Goal: Transaction & Acquisition: Purchase product/service

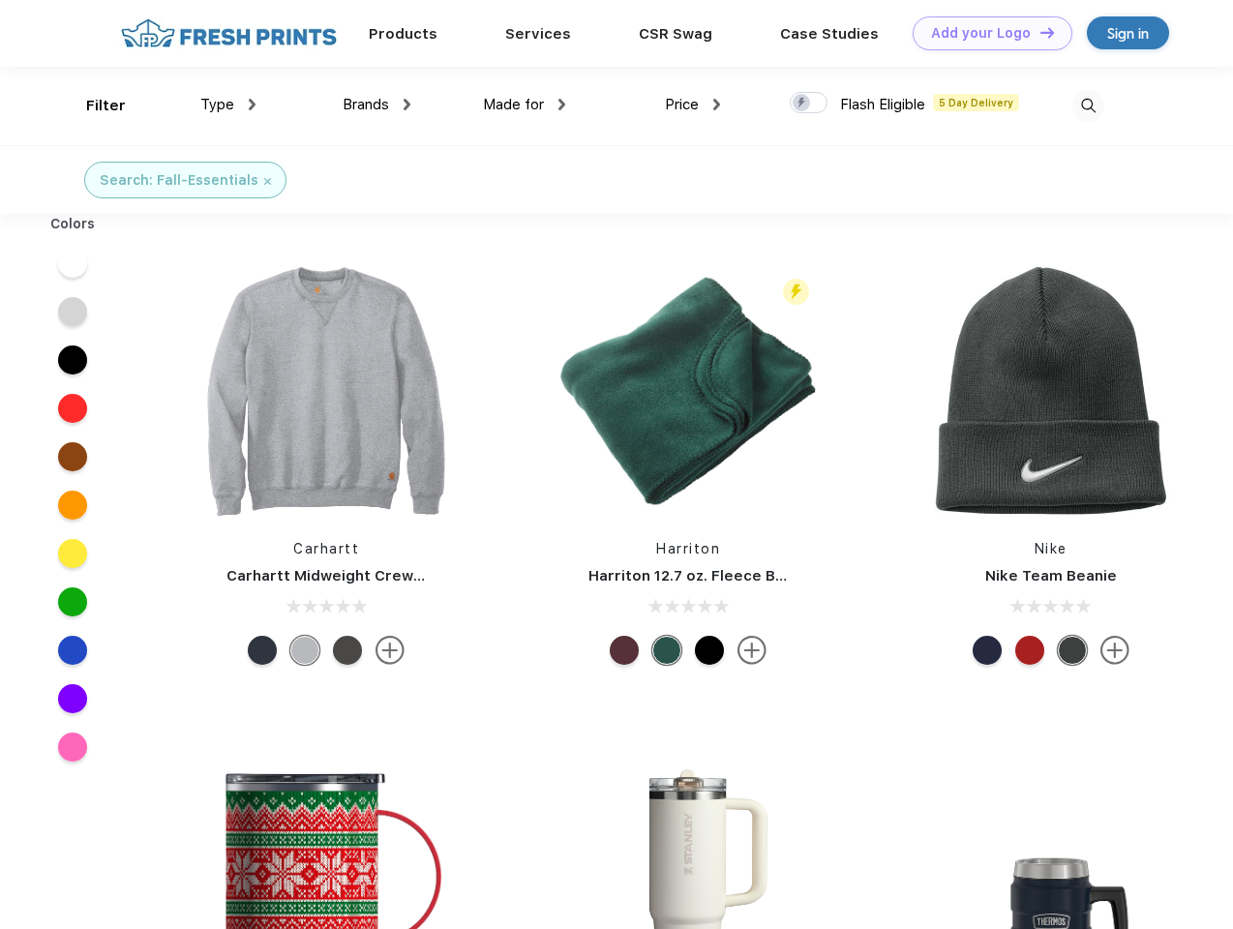
scroll to position [1, 0]
click at [985, 33] on link "Add your Logo Design Tool" at bounding box center [993, 33] width 160 height 34
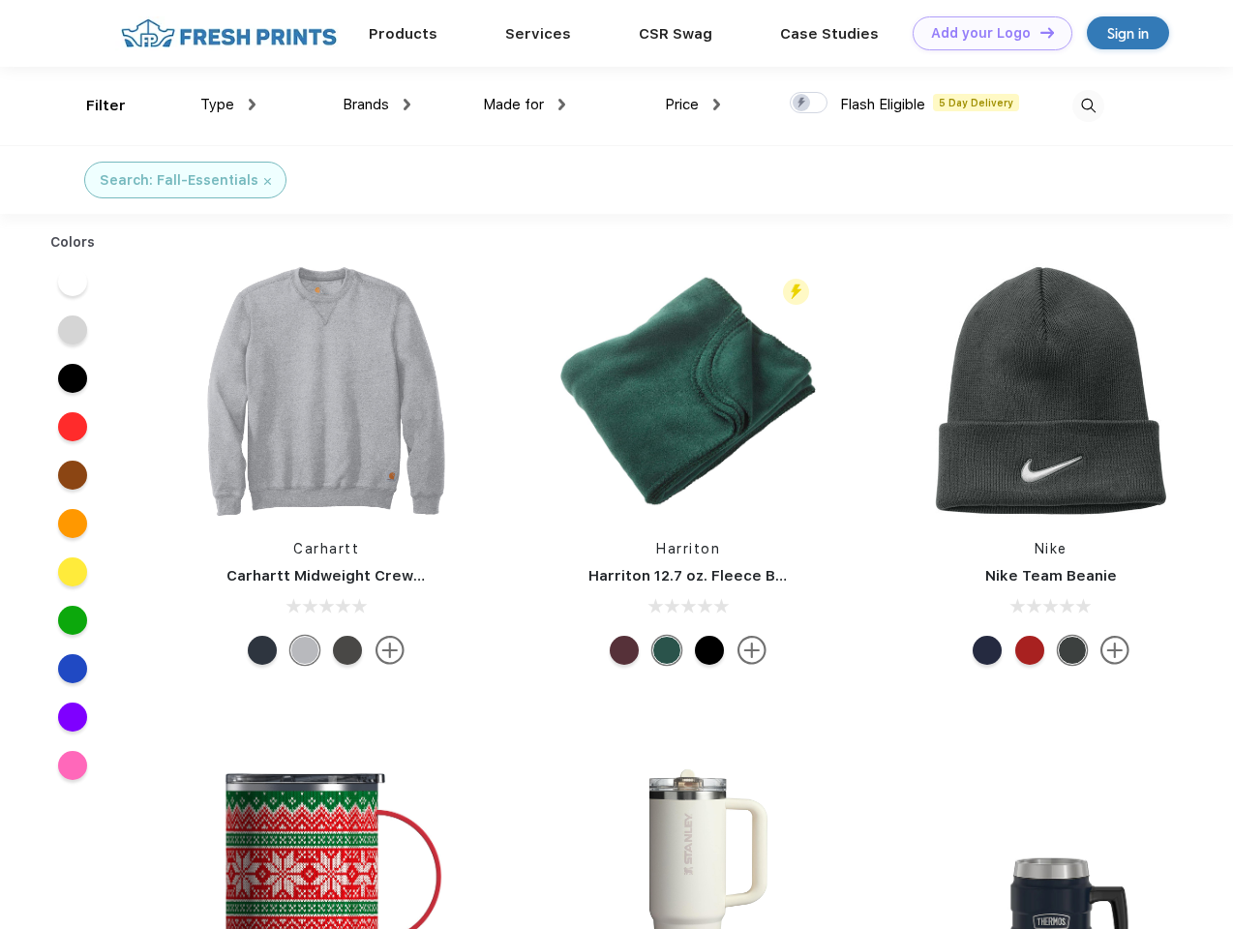
click at [0, 0] on div "Design Tool" at bounding box center [0, 0] width 0 height 0
click at [1038, 32] on link "Add your Logo Design Tool" at bounding box center [993, 33] width 160 height 34
click at [93, 105] on div "Filter" at bounding box center [106, 106] width 40 height 22
click at [228, 105] on span "Type" at bounding box center [217, 104] width 34 height 17
click at [376, 105] on span "Brands" at bounding box center [366, 104] width 46 height 17
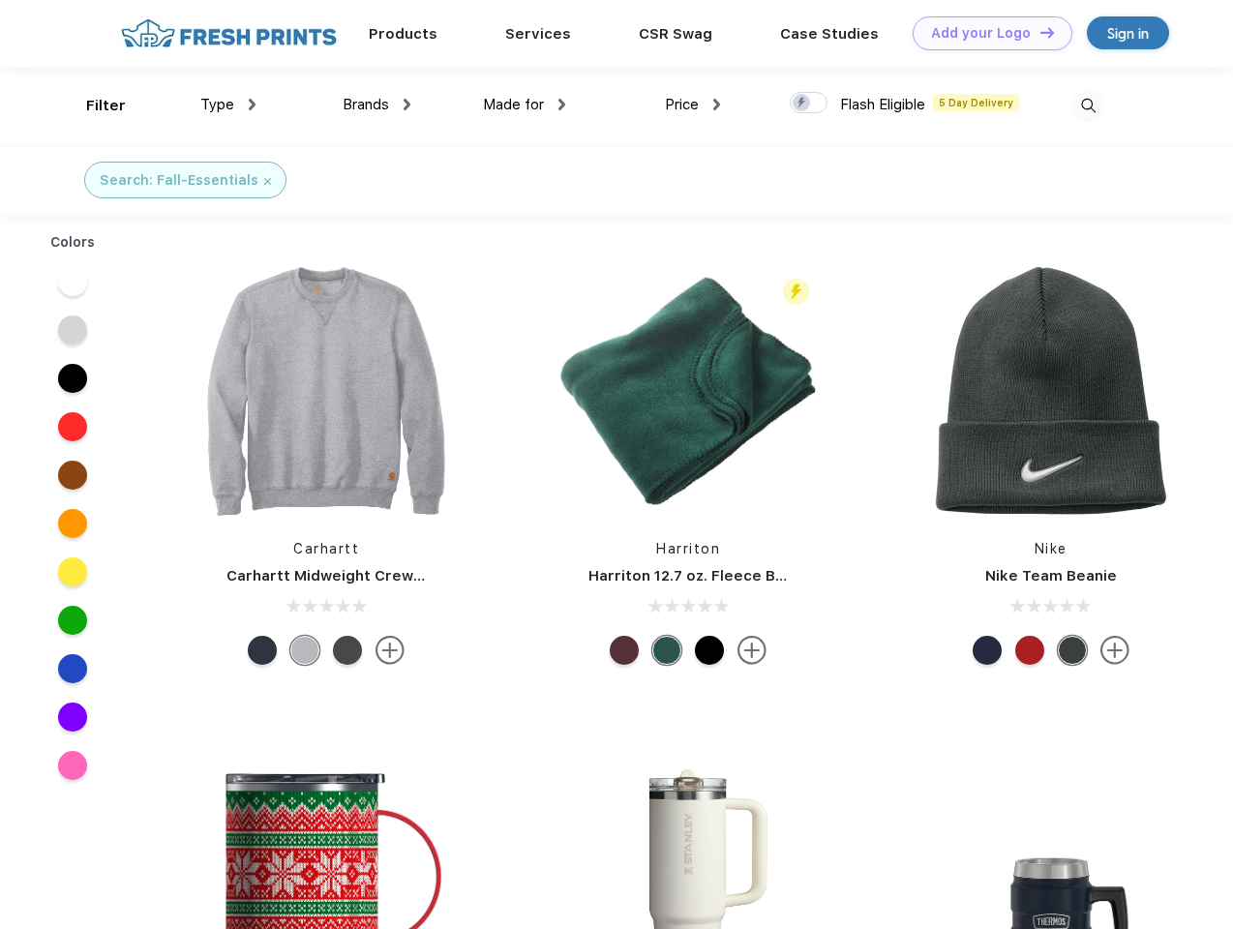
click at [524, 105] on span "Made for" at bounding box center [513, 104] width 61 height 17
click at [693, 105] on span "Price" at bounding box center [682, 104] width 34 height 17
click at [809, 104] on div at bounding box center [809, 102] width 38 height 21
click at [802, 104] on input "checkbox" at bounding box center [796, 97] width 13 height 13
click at [1088, 105] on img at bounding box center [1088, 106] width 32 height 32
